Goal: Transaction & Acquisition: Book appointment/travel/reservation

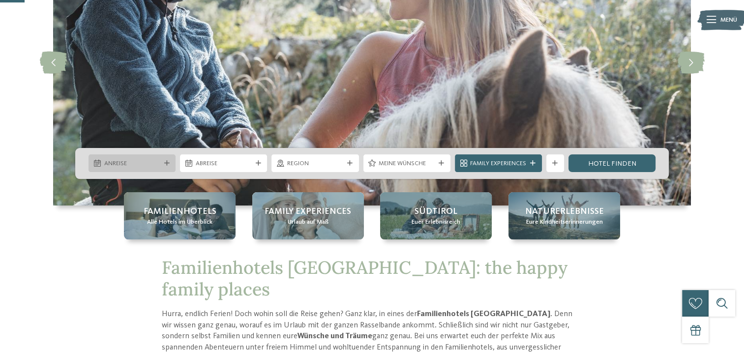
scroll to position [124, 0]
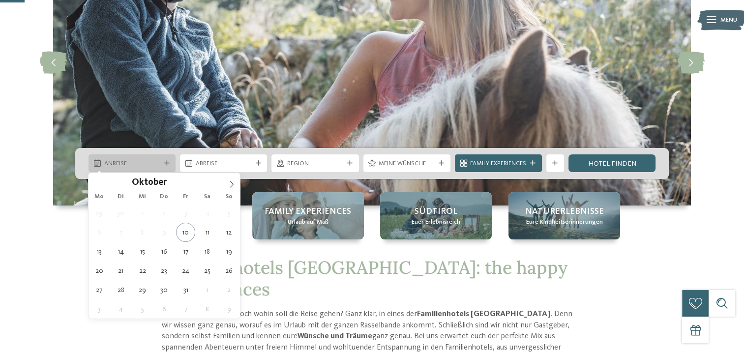
click at [142, 165] on span "Anreise" at bounding box center [132, 163] width 56 height 9
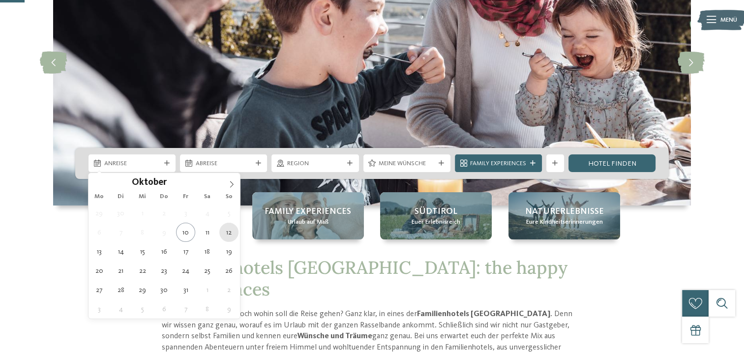
type div "[DATE]"
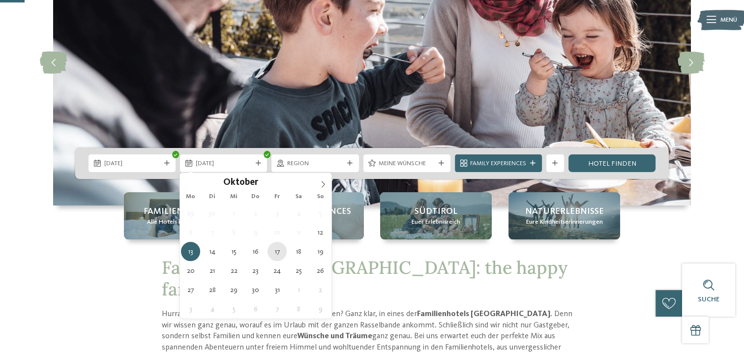
type div "[DATE]"
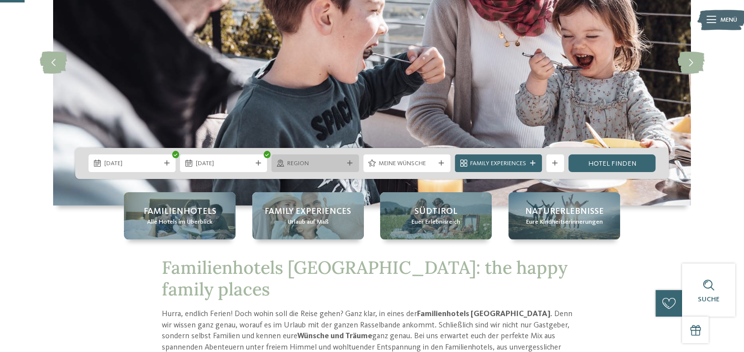
click at [303, 161] on span "Region" at bounding box center [315, 163] width 56 height 9
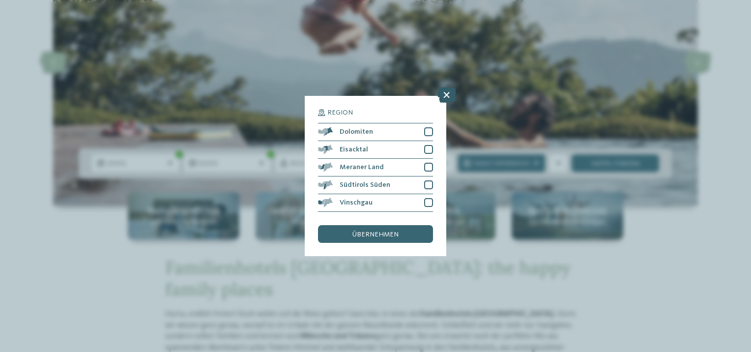
click at [446, 95] on icon at bounding box center [446, 95] width 19 height 16
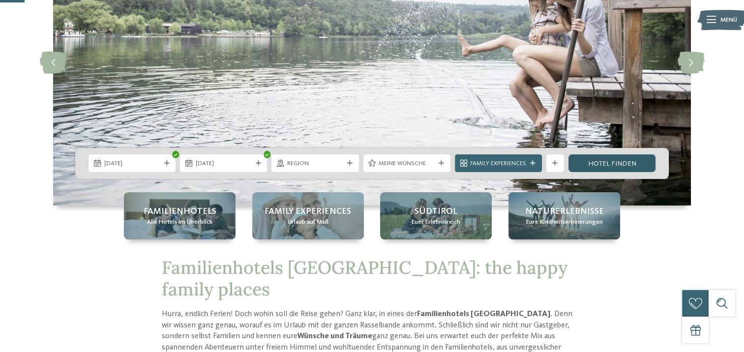
click at [606, 164] on link "Hotel finden" at bounding box center [611, 163] width 87 height 18
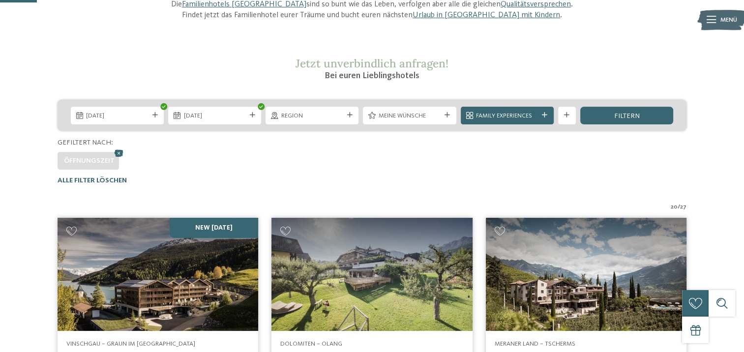
scroll to position [126, 0]
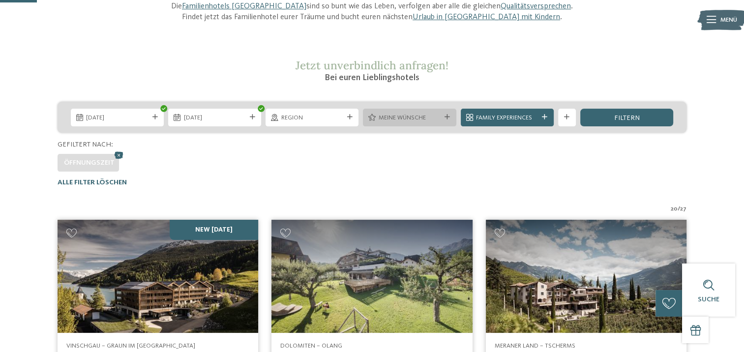
click at [399, 109] on div "Meine Wünsche" at bounding box center [409, 118] width 93 height 18
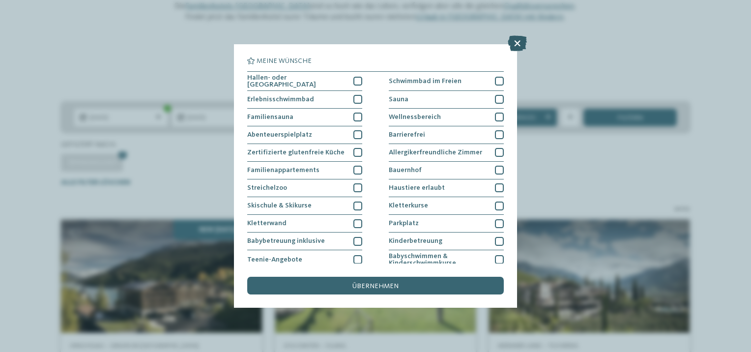
click at [515, 47] on icon at bounding box center [517, 43] width 19 height 16
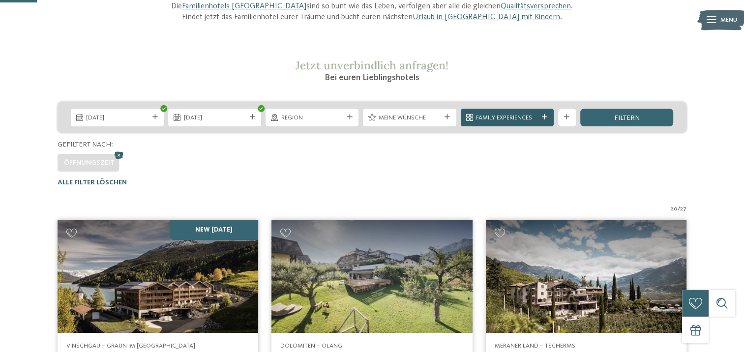
click at [508, 116] on span "Family Experiences" at bounding box center [507, 118] width 62 height 9
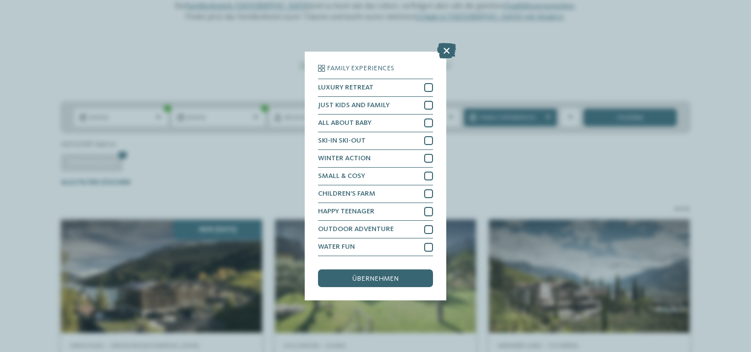
click at [442, 51] on icon at bounding box center [446, 51] width 19 height 16
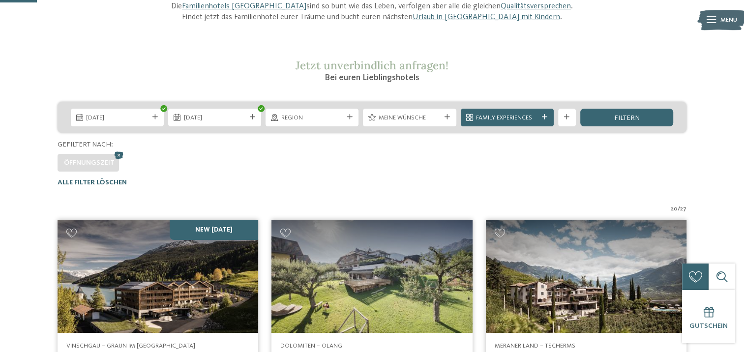
click at [613, 118] on div "filtern" at bounding box center [626, 118] width 93 height 18
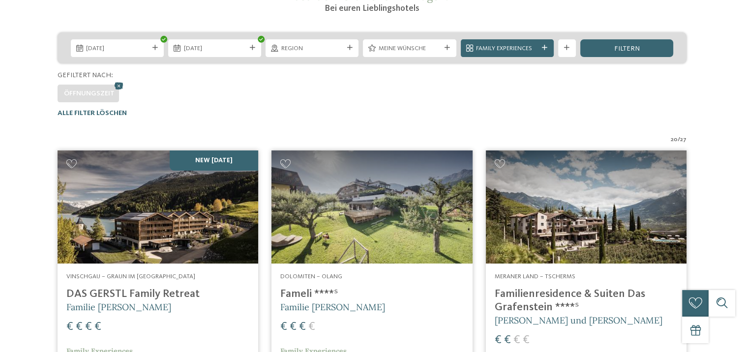
scroll to position [0, 0]
